Goal: Book appointment/travel/reservation

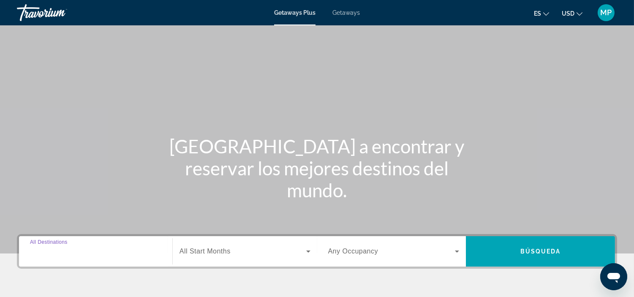
click at [79, 255] on input "Destination All Destinations" at bounding box center [95, 252] width 131 height 10
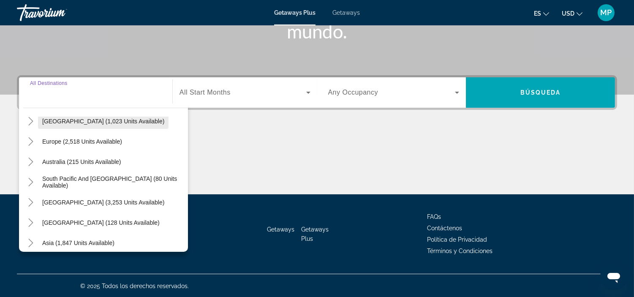
scroll to position [94, 0]
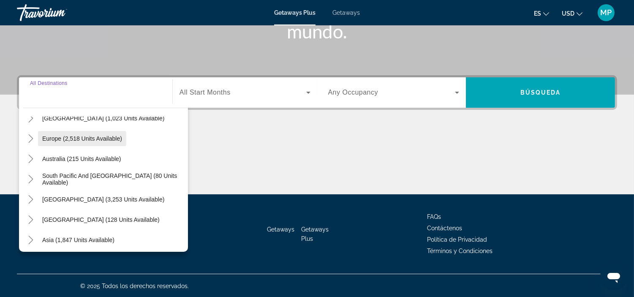
click at [68, 138] on span "Europe (2,518 units available)" at bounding box center [82, 138] width 80 height 7
type input "**********"
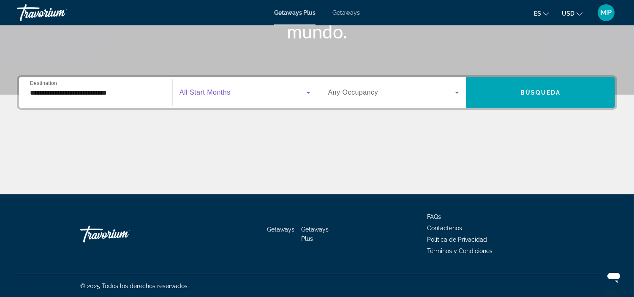
click at [312, 95] on icon "Search widget" at bounding box center [308, 92] width 10 height 10
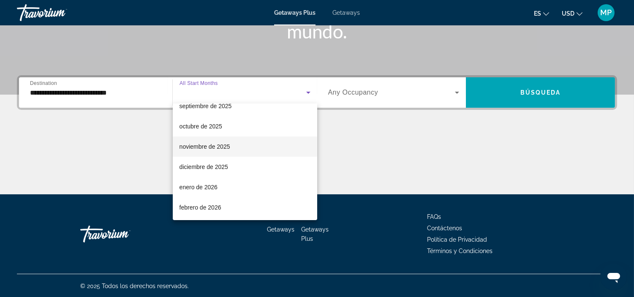
scroll to position [47, 0]
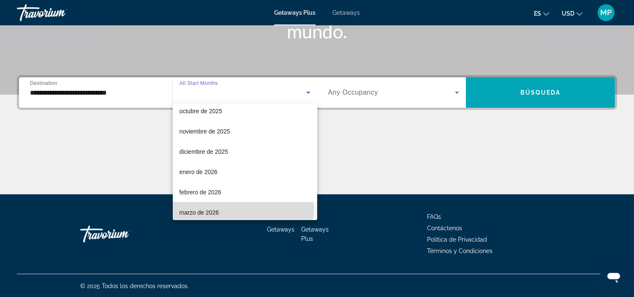
click at [242, 208] on mat-option "marzo de 2026" at bounding box center [245, 212] width 144 height 20
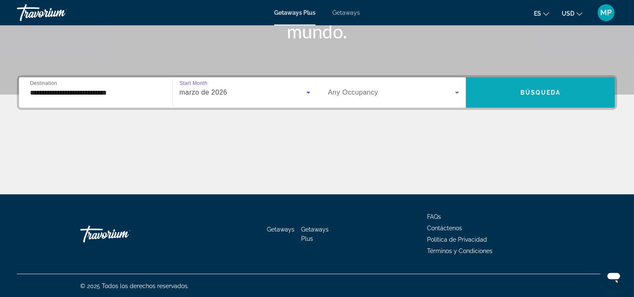
click at [556, 90] on span "Búsqueda" at bounding box center [540, 92] width 41 height 7
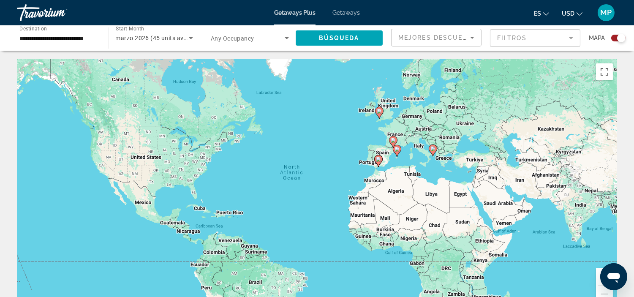
click at [394, 139] on image "Main content" at bounding box center [393, 140] width 5 height 5
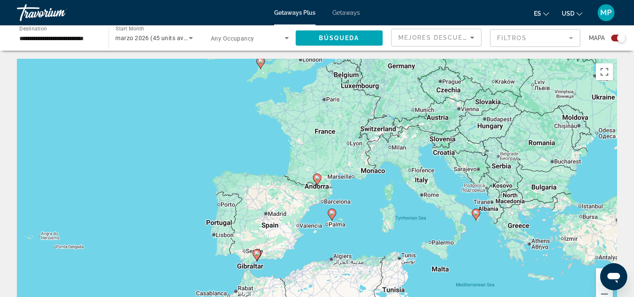
click at [478, 38] on div "Mejores descuentos" at bounding box center [436, 37] width 90 height 17
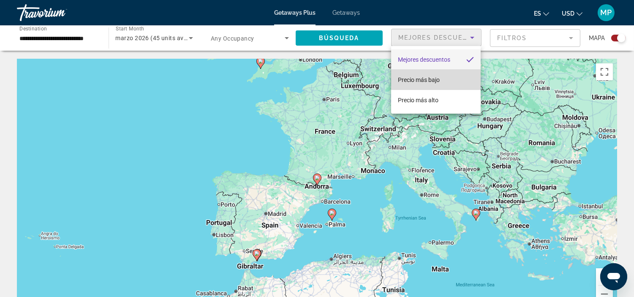
click at [451, 74] on mat-option "Precio más bajo" at bounding box center [436, 80] width 90 height 20
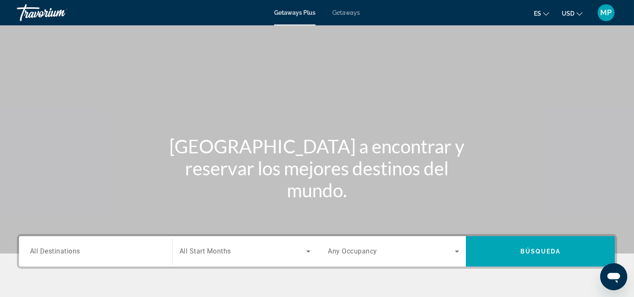
click at [66, 256] on div "Search widget" at bounding box center [95, 251] width 131 height 24
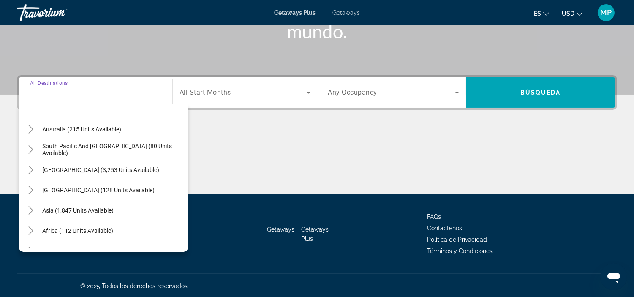
scroll to position [136, 0]
